Goal: Find specific page/section: Find specific page/section

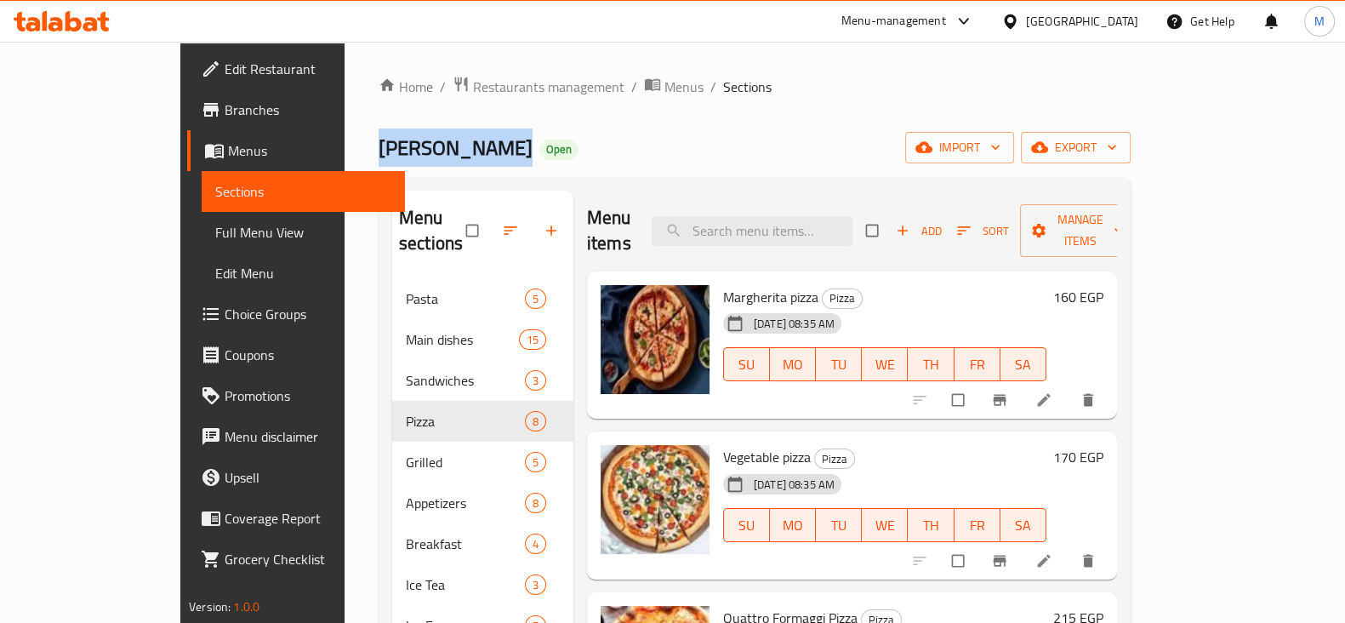
click at [344, 161] on div "Home / Restaurants management / Menus / Sections Mela Rossa Open import export …" at bounding box center [754, 534] width 820 height 985
click at [378, 151] on span "Mela Rossa" at bounding box center [455, 147] width 154 height 38
click at [674, 173] on div "Home / Restaurants management / Menus / Sections Mela Rossa Open import export …" at bounding box center [754, 534] width 752 height 917
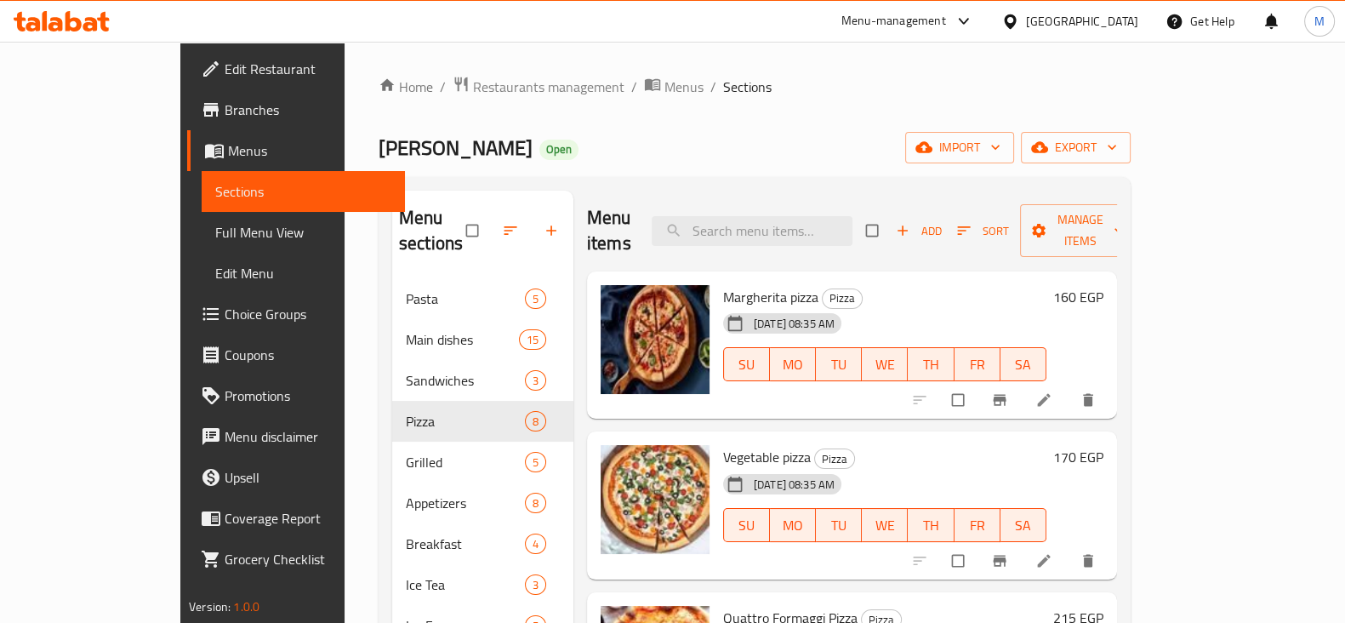
click at [399, 140] on h2 "Mela Rossa Open" at bounding box center [478, 147] width 200 height 27
click at [473, 95] on span "Restaurants management" at bounding box center [548, 87] width 151 height 20
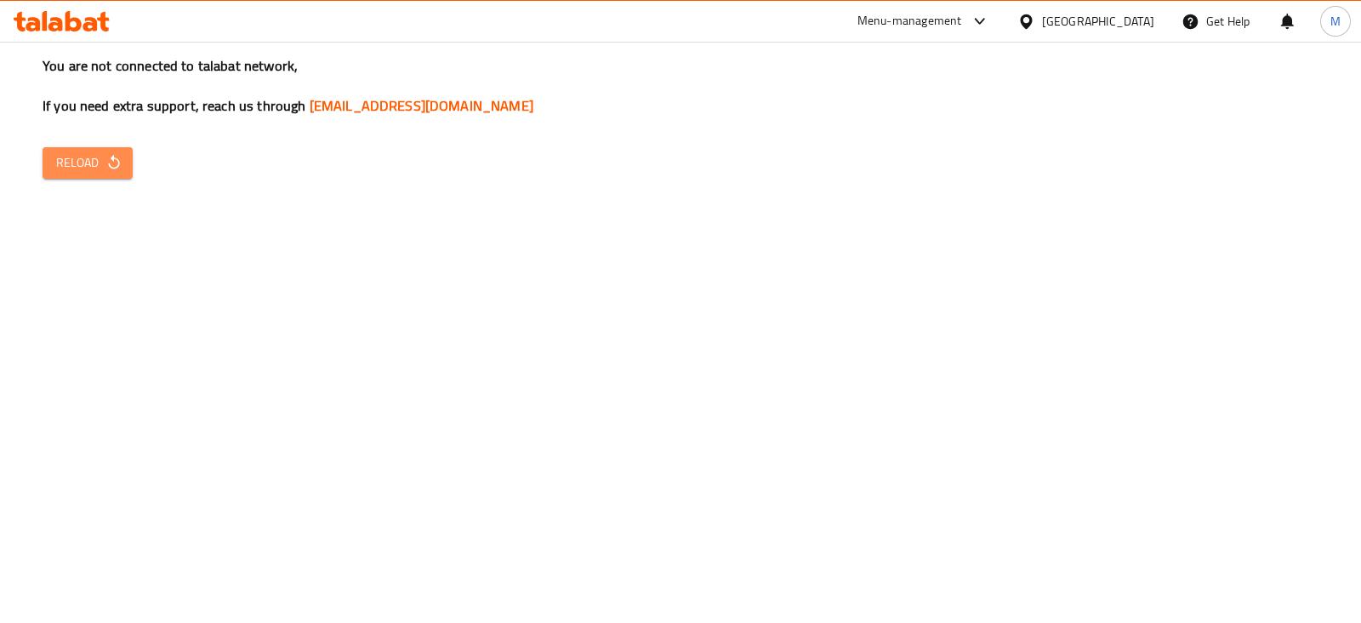
click at [64, 175] on button "Reload" at bounding box center [88, 162] width 90 height 31
